Goal: Task Accomplishment & Management: Manage account settings

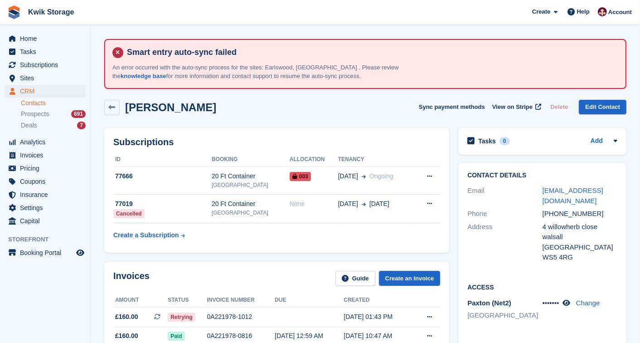
click at [70, 154] on span "Invoices" at bounding box center [47, 155] width 54 height 13
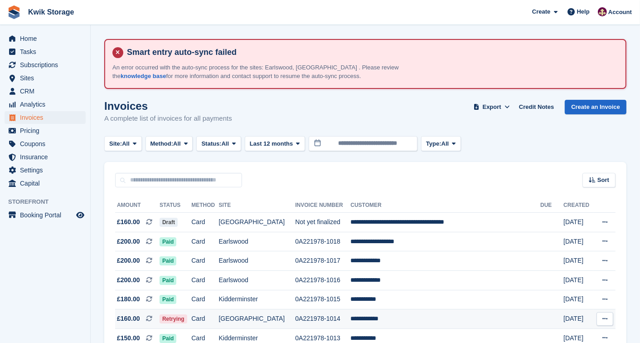
click at [152, 320] on span "£160.00 This is a recurring subscription invoice." at bounding box center [137, 319] width 44 height 10
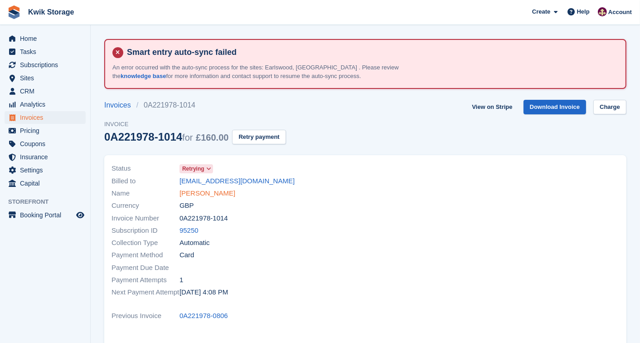
click at [198, 194] on link "[PERSON_NAME]" at bounding box center [208, 193] width 56 height 10
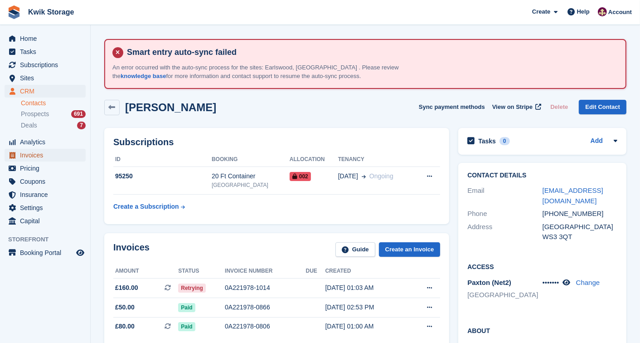
click at [39, 155] on span "Invoices" at bounding box center [47, 155] width 54 height 13
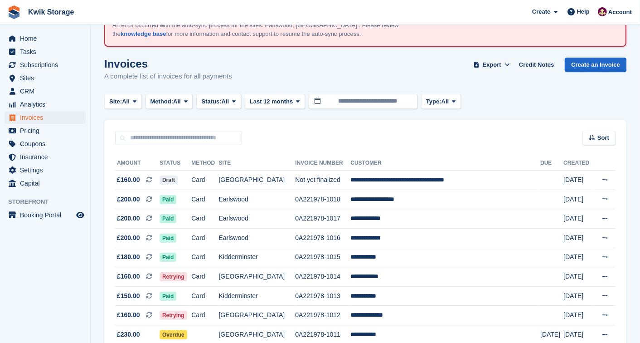
scroll to position [60, 0]
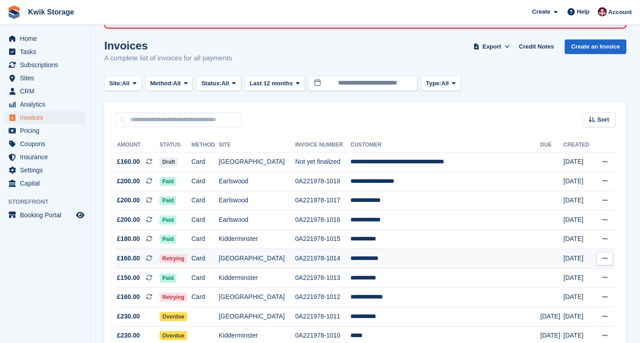
click at [381, 254] on td "**********" at bounding box center [445, 258] width 190 height 19
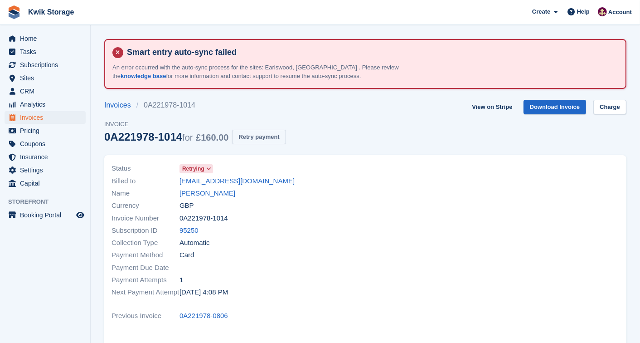
click at [254, 136] on button "Retry payment" at bounding box center [258, 137] width 53 height 15
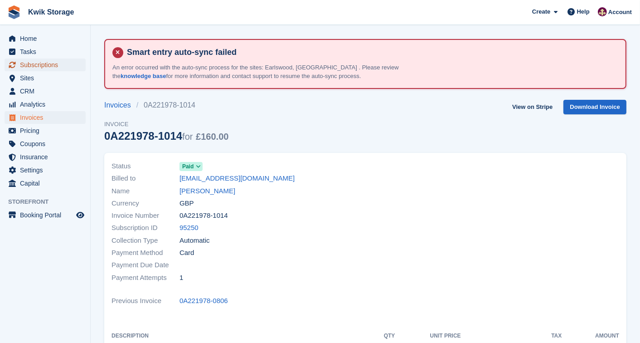
click at [49, 61] on span "Subscriptions" at bounding box center [47, 64] width 54 height 13
